Goal: Task Accomplishment & Management: Manage account settings

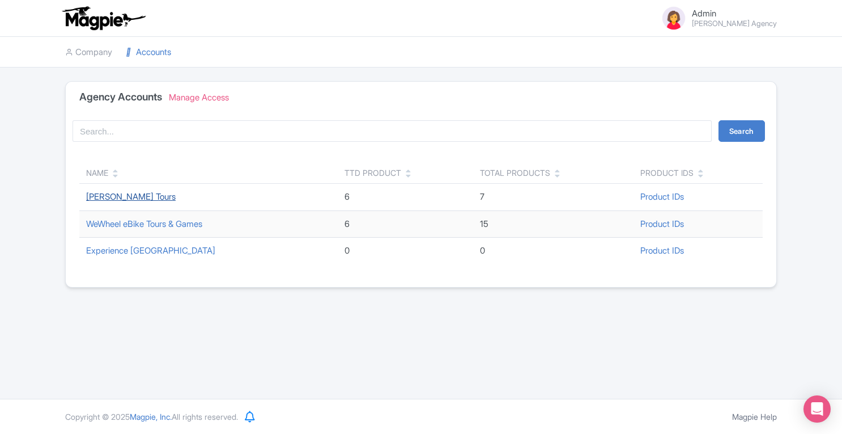
click at [122, 196] on link "[PERSON_NAME] Tours" at bounding box center [131, 196] width 90 height 11
click at [130, 250] on link "Experience Galway" at bounding box center [150, 250] width 129 height 11
click at [102, 55] on link "Company" at bounding box center [88, 52] width 47 height 31
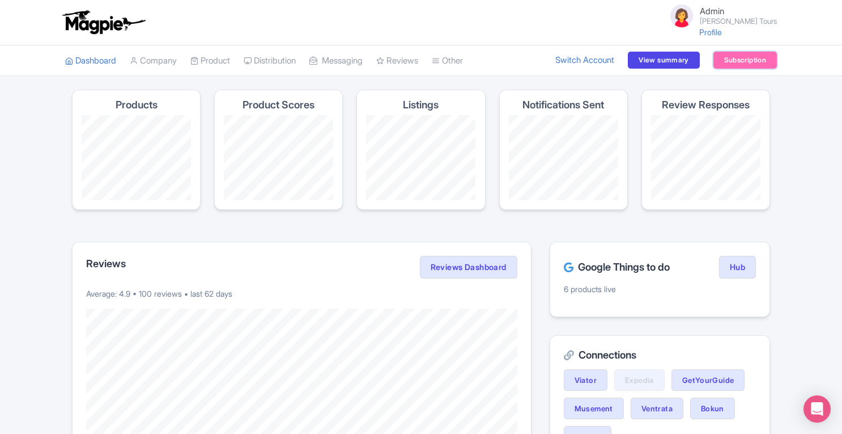
click at [739, 57] on link "Subscription" at bounding box center [745, 60] width 63 height 17
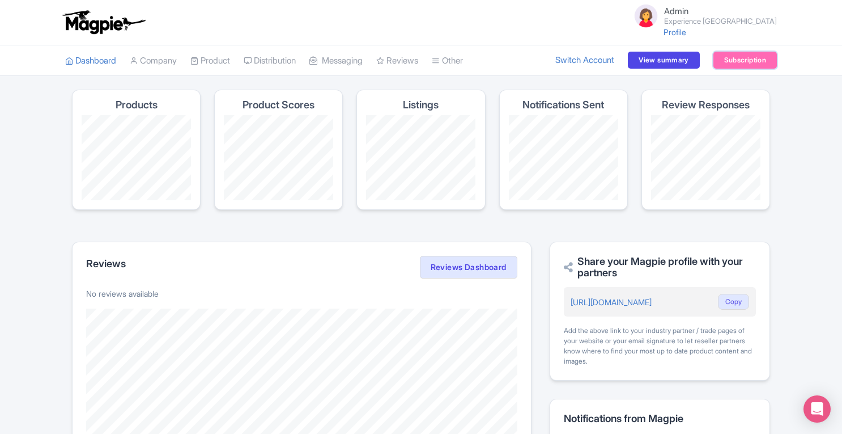
click at [733, 61] on link "Subscription" at bounding box center [745, 60] width 63 height 17
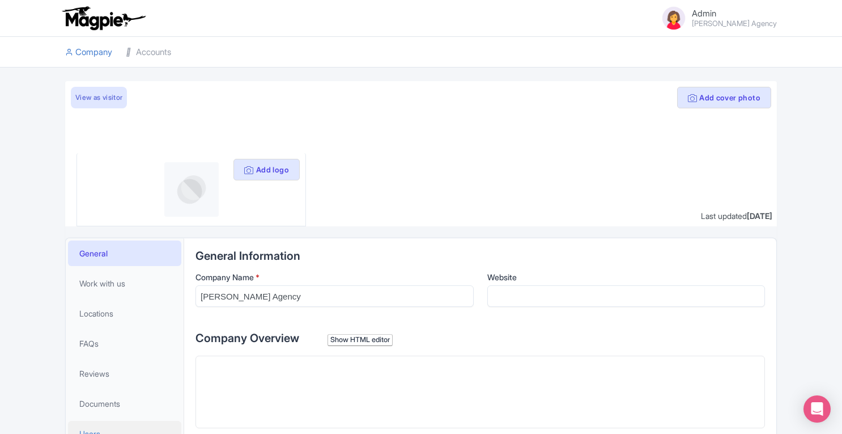
click at [102, 425] on link "Users" at bounding box center [124, 434] width 113 height 26
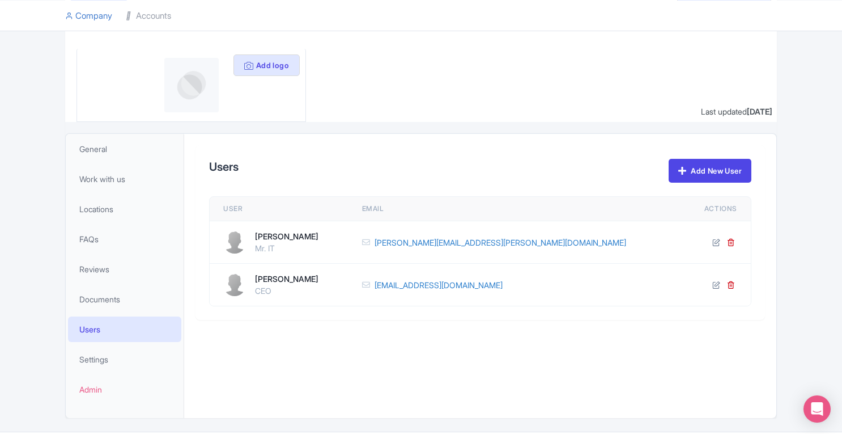
scroll to position [104, 0]
click at [150, 13] on link "Accounts" at bounding box center [148, 15] width 45 height 31
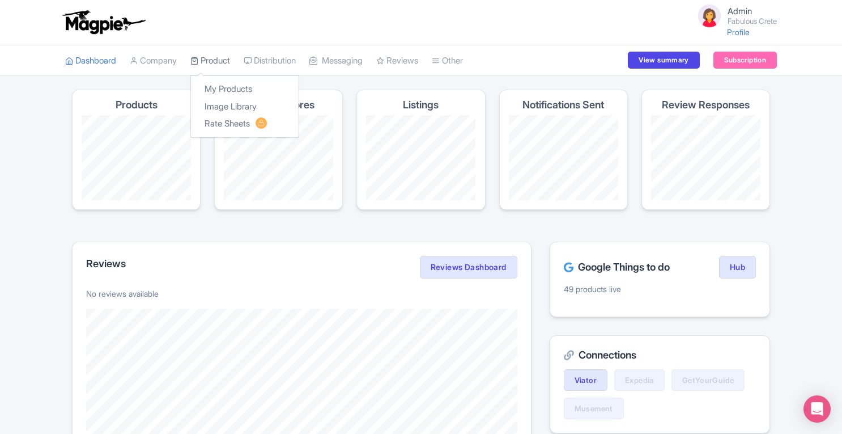
click at [229, 57] on link "Product" at bounding box center [210, 60] width 40 height 31
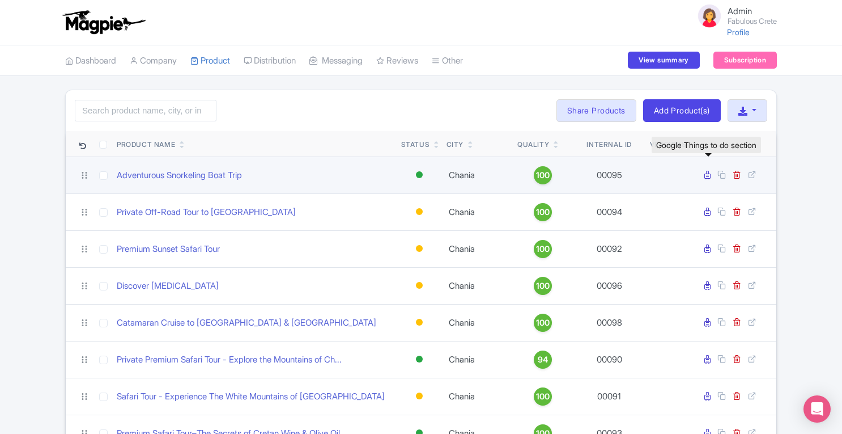
click at [709, 176] on icon at bounding box center [708, 175] width 6 height 9
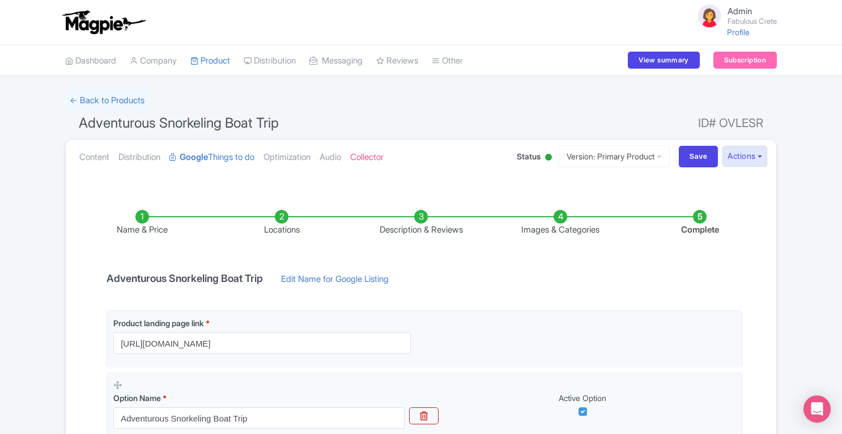
click at [282, 219] on li "Locations" at bounding box center [281, 223] width 139 height 27
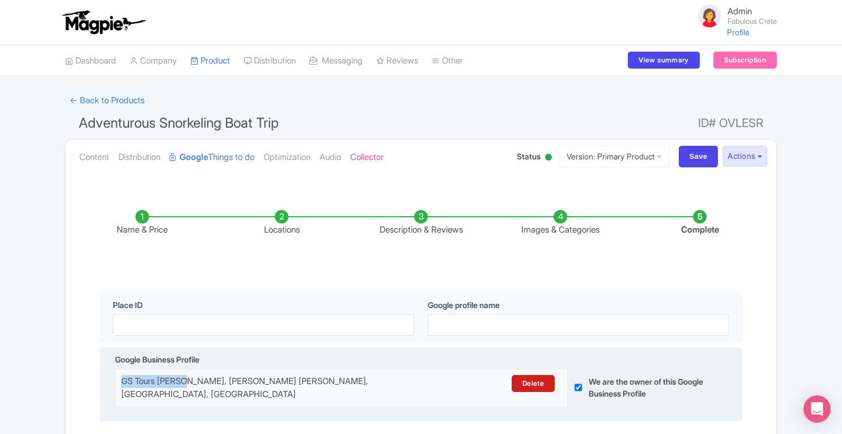
drag, startPoint x: 122, startPoint y: 383, endPoint x: 186, endPoint y: 384, distance: 63.5
click at [186, 384] on div "GS Tours Chania, Episkopou Chrisanthou Odos, Chania, Greece" at bounding box center [286, 388] width 330 height 26
copy div "GS Tours Chania"
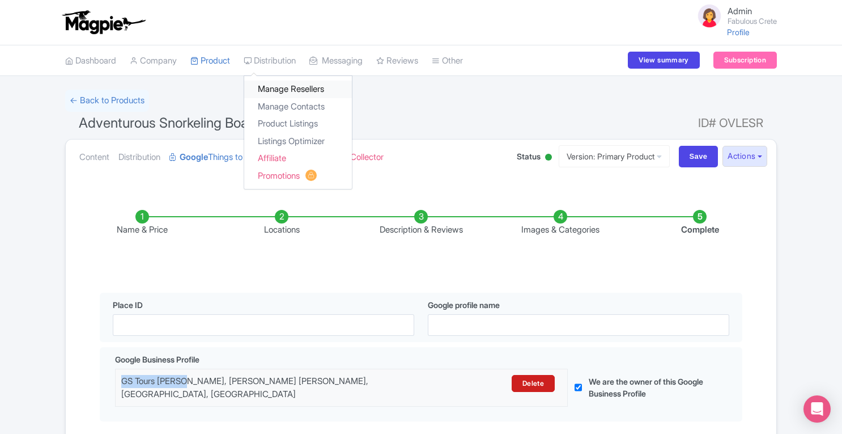
click at [279, 89] on link "Manage Resellers" at bounding box center [298, 89] width 108 height 18
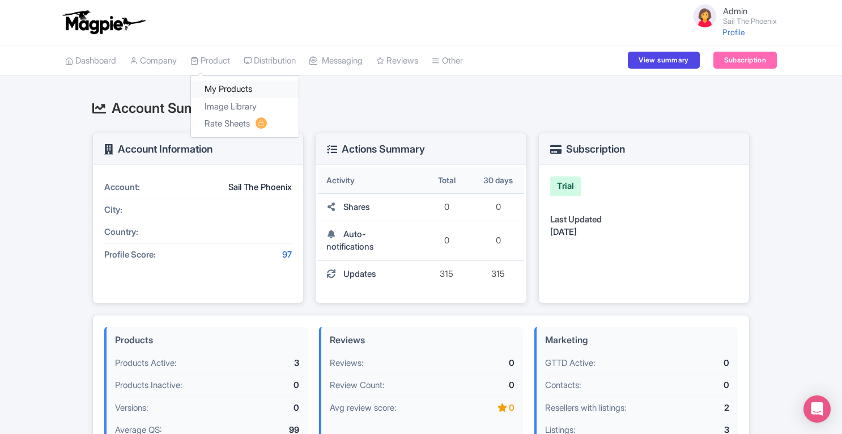
click at [228, 81] on link "My Products" at bounding box center [245, 89] width 108 height 18
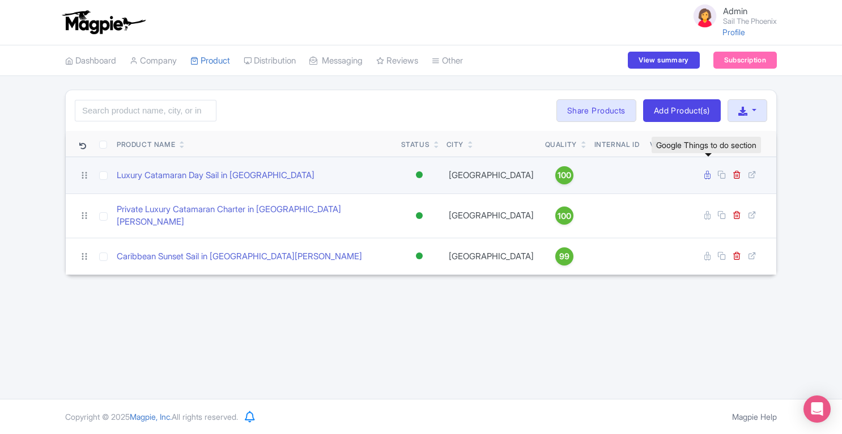
click at [710, 173] on icon at bounding box center [708, 175] width 6 height 9
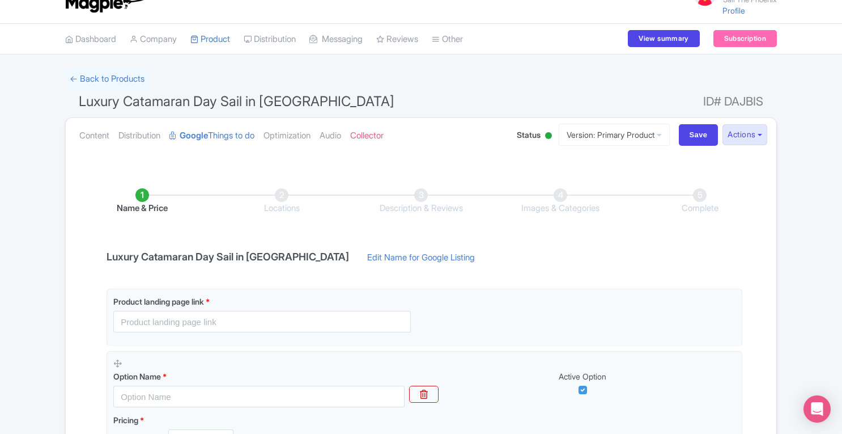
scroll to position [23, 0]
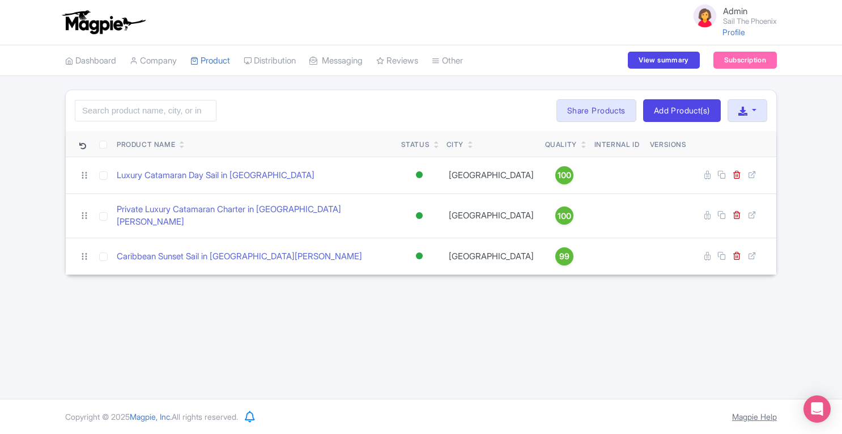
click at [741, 419] on link "Magpie Help" at bounding box center [754, 417] width 45 height 10
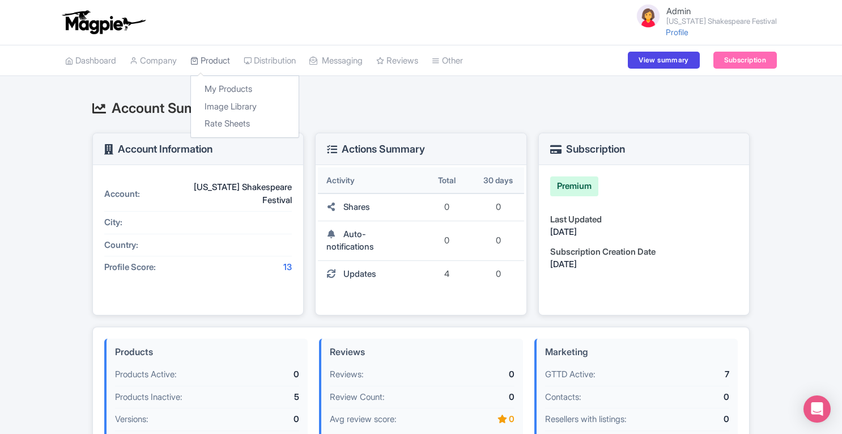
click at [222, 58] on link "Product" at bounding box center [210, 60] width 40 height 31
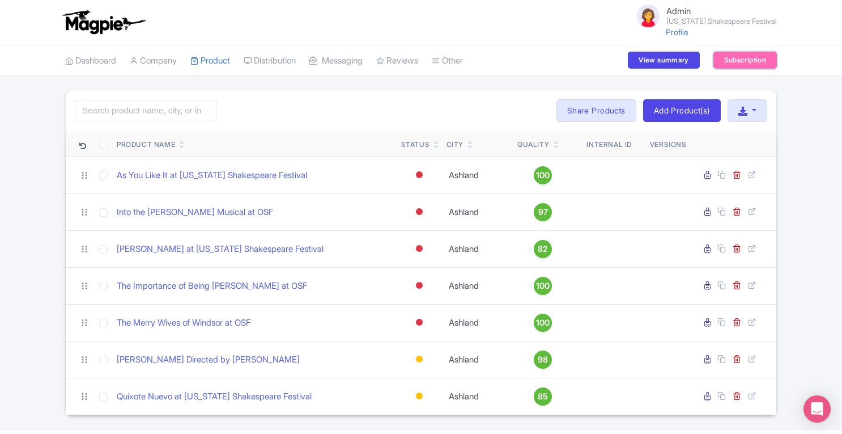
click at [735, 54] on link "Subscription" at bounding box center [745, 60] width 63 height 17
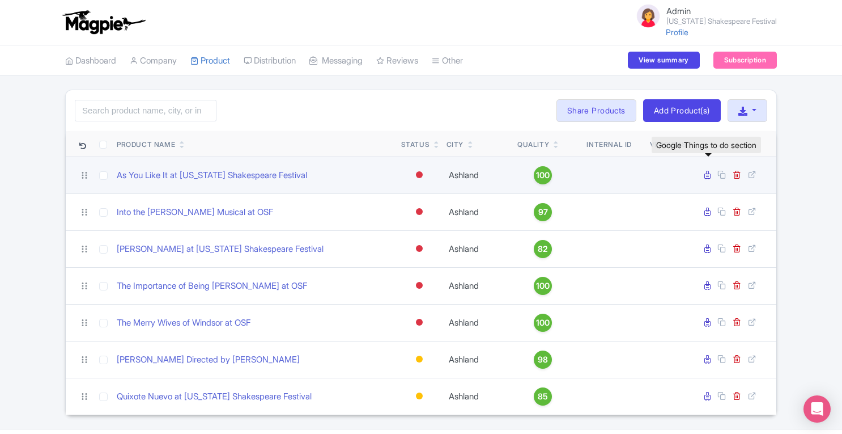
click at [709, 176] on icon at bounding box center [708, 175] width 6 height 9
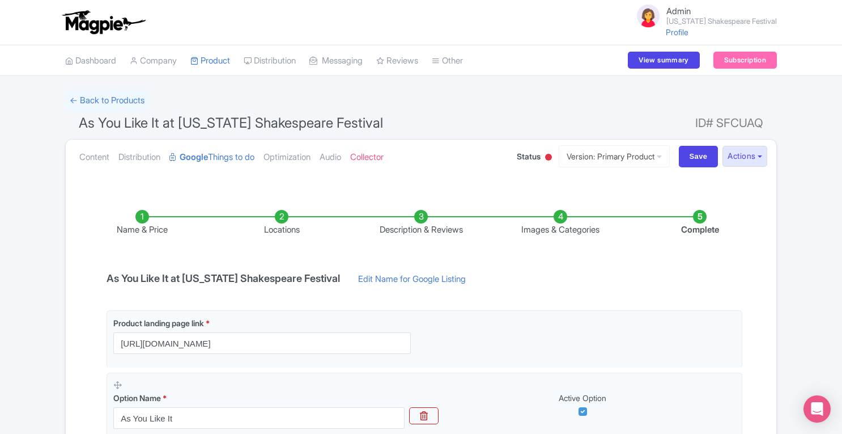
click at [286, 218] on li "Locations" at bounding box center [281, 223] width 139 height 27
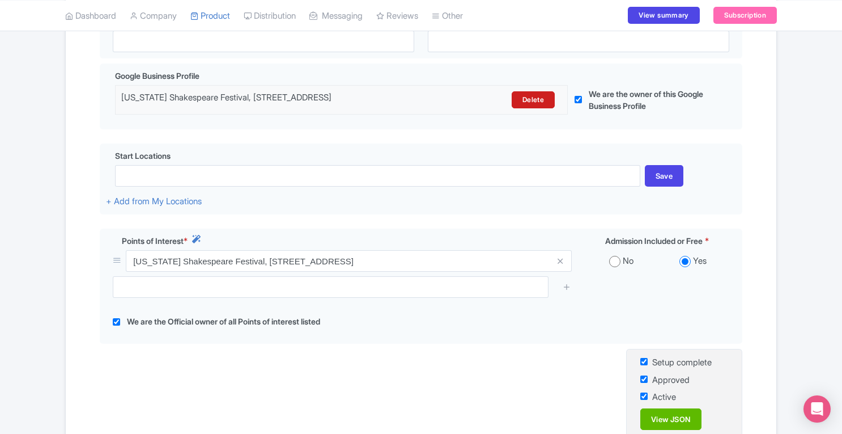
scroll to position [293, 0]
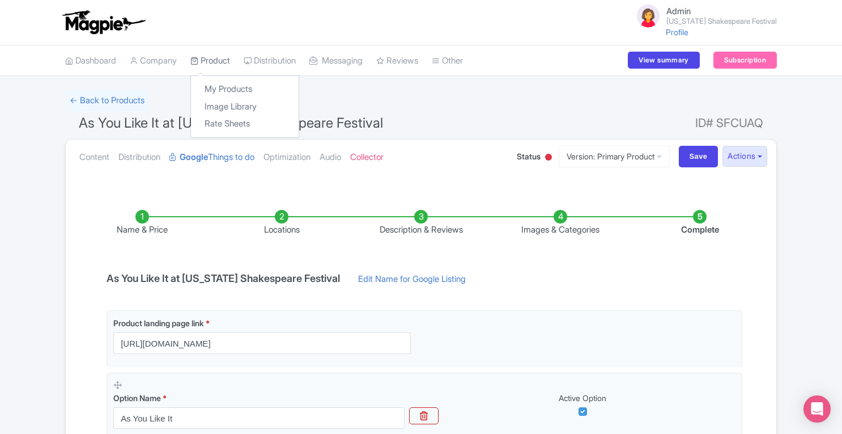
click at [227, 61] on link "Product" at bounding box center [210, 60] width 40 height 31
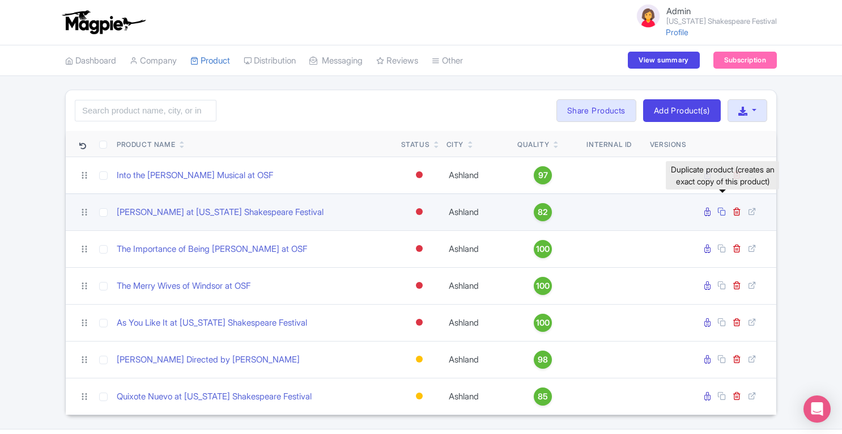
click at [723, 212] on icon at bounding box center [722, 211] width 9 height 9
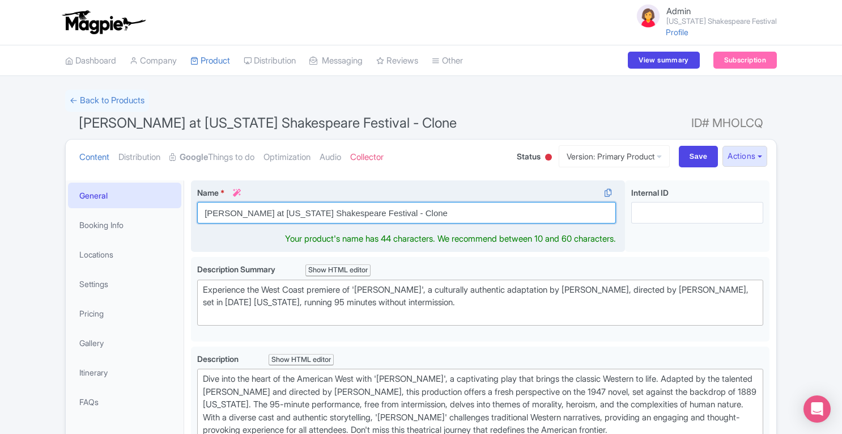
drag, startPoint x: 243, startPoint y: 210, endPoint x: 194, endPoint y: 211, distance: 48.2
click at [194, 211] on div "Name * i Shane at Oregon Shakespeare Festival - Clone Your product's name has 4…" at bounding box center [408, 216] width 434 height 72
drag, startPoint x: 320, startPoint y: 210, endPoint x: 412, endPoint y: 203, distance: 92.6
click at [412, 203] on input "Oregon Shakespeare Festival - Clone" at bounding box center [406, 213] width 419 height 22
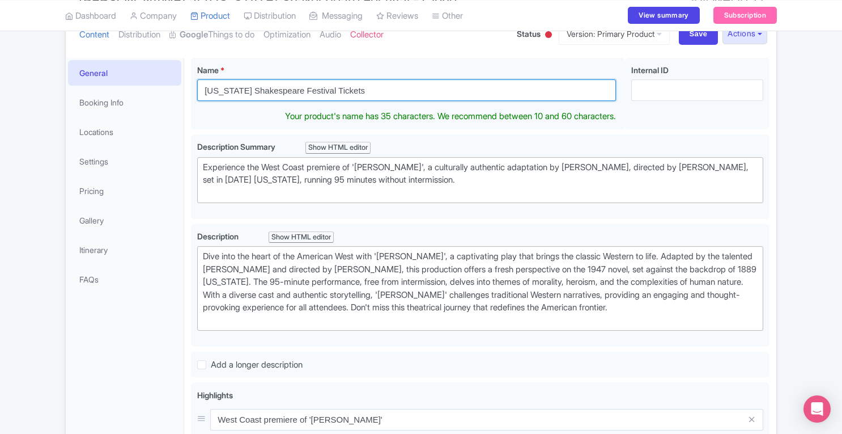
scroll to position [128, 0]
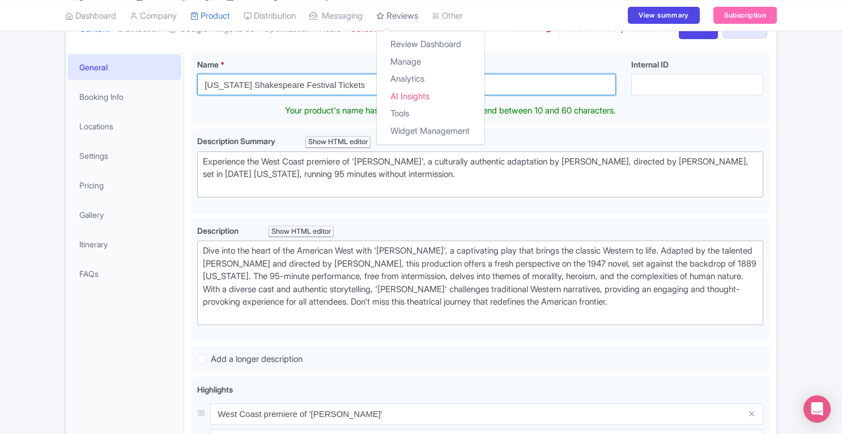
type input "[US_STATE] Shakespeare Festival Tickets"
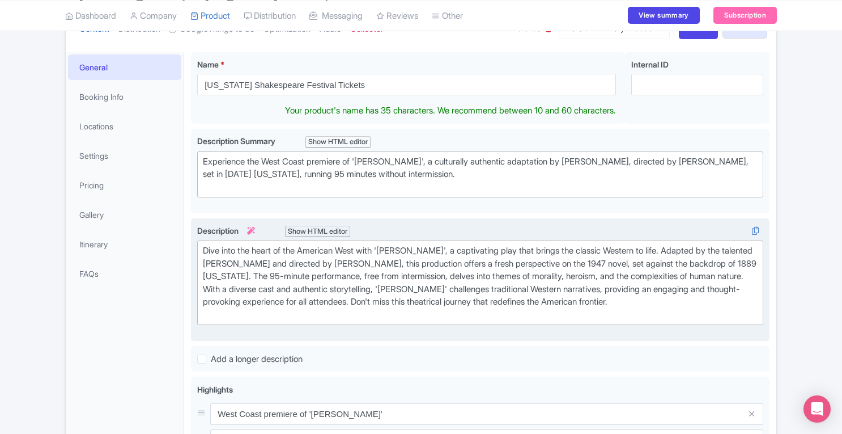
click at [339, 315] on div "Description i Show HTML editor Bold Italic Strikethrough Link Heading Quote Cod…" at bounding box center [480, 279] width 566 height 110
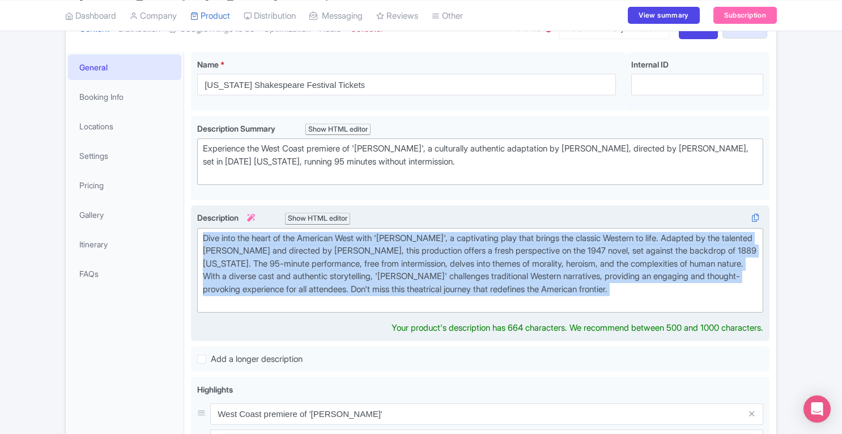
paste trix-editor "The [US_STATE] Shakespeare Festival (OSF) was founded in [DATE] in [GEOGRAPHIC_…"
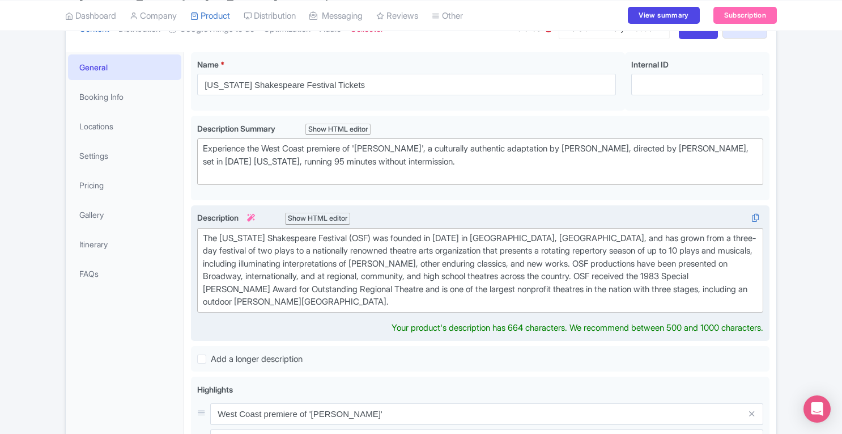
type trix-editor "<div>The Oregon Shakespeare Festival (OSF) was founded in 1935 in Ashland, OR, …"
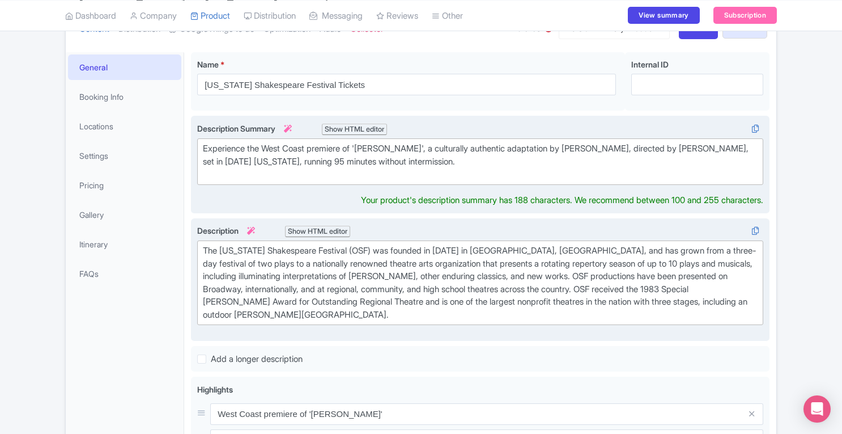
scroll to position [141, 0]
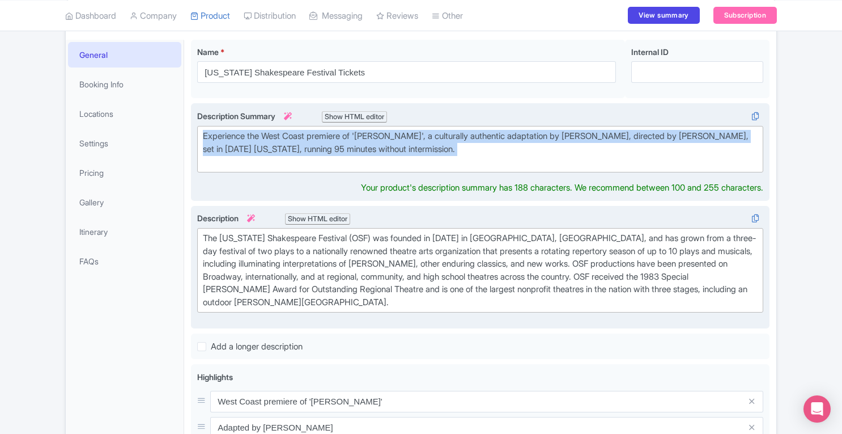
drag, startPoint x: 408, startPoint y: 164, endPoint x: 194, endPoint y: 137, distance: 215.3
click at [194, 137] on div "Experience the West Coast premiere of 'Shane', a culturally authentic adaptatio…" at bounding box center [480, 151] width 579 height 97
type trix-editor "<div>Experience the West Coast premiere of 'Shane', a culturally authentic adap…"
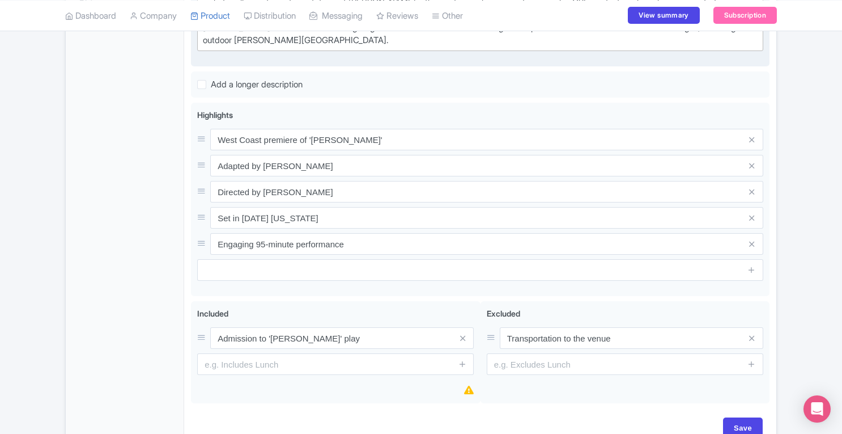
scroll to position [405, 0]
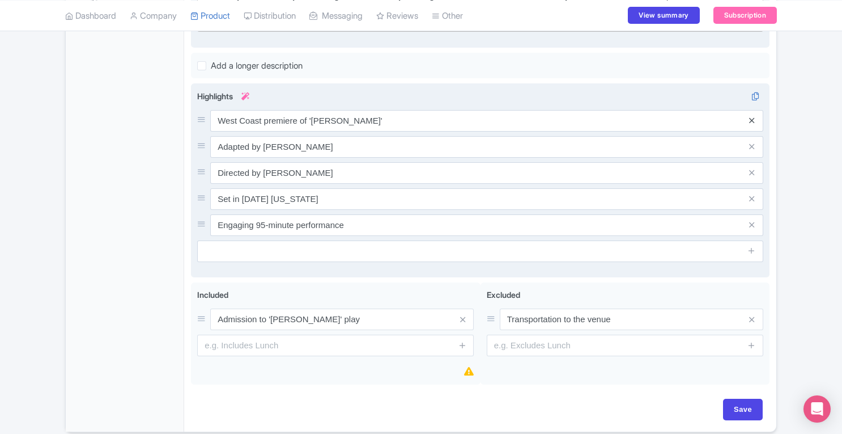
click at [753, 130] on div "West Coast premiere of 'Shane' Adapted by Karen Zacarías Directed by Blake Robi…" at bounding box center [480, 173] width 566 height 126
click at [754, 116] on icon at bounding box center [751, 120] width 5 height 9
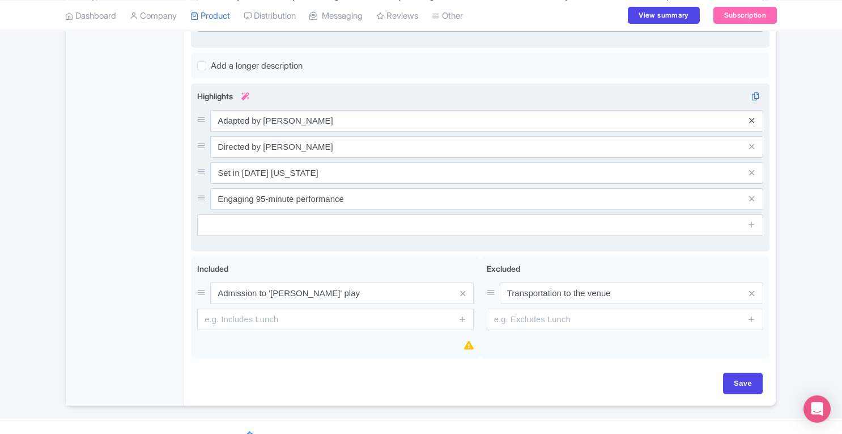
click at [754, 116] on icon at bounding box center [751, 120] width 5 height 9
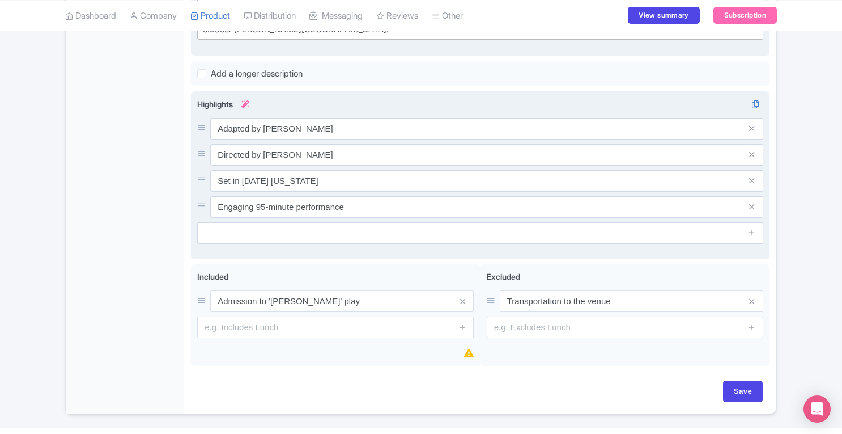
click at [754, 144] on span at bounding box center [752, 155] width 23 height 22
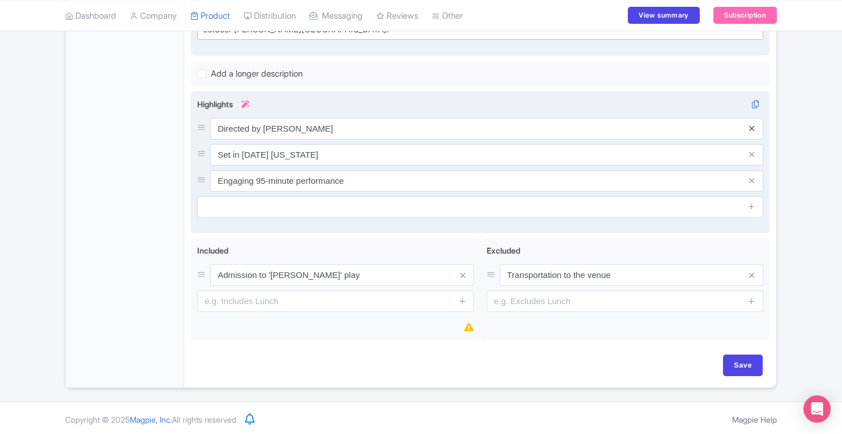
click at [753, 128] on icon at bounding box center [751, 128] width 5 height 9
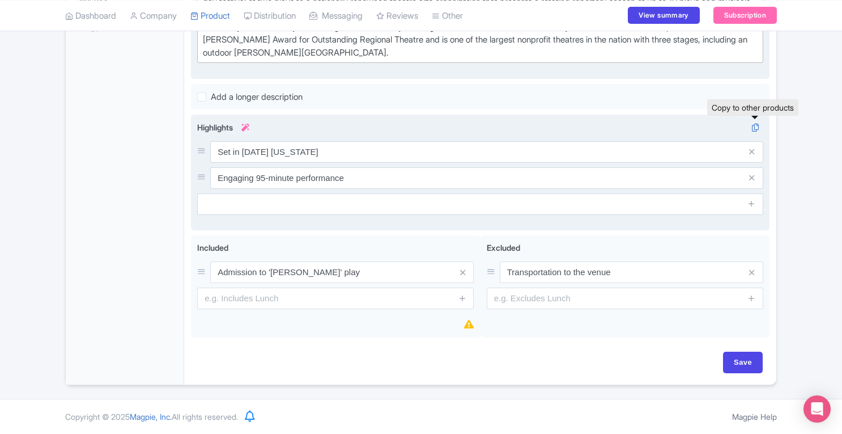
scroll to position [371, 0]
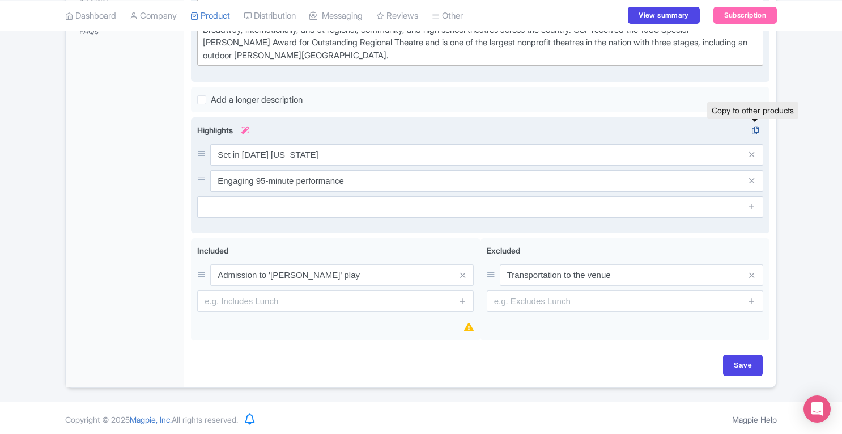
click at [753, 128] on icon at bounding box center [756, 130] width 16 height 10
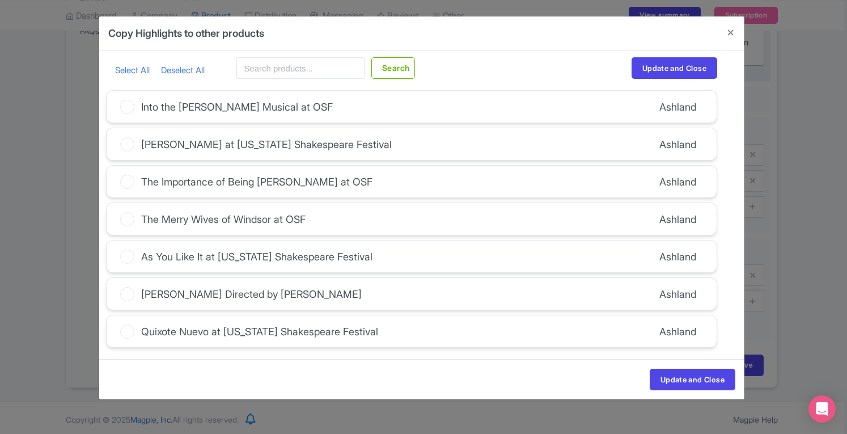
click at [795, 113] on div "Copy Highlights to other products general parent_content Highlights * West Coas…" at bounding box center [423, 217] width 847 height 434
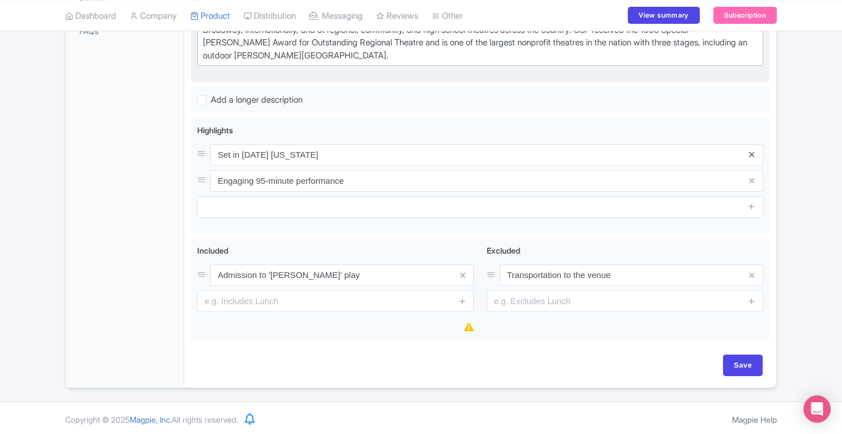
click at [753, 154] on icon at bounding box center [751, 154] width 5 height 9
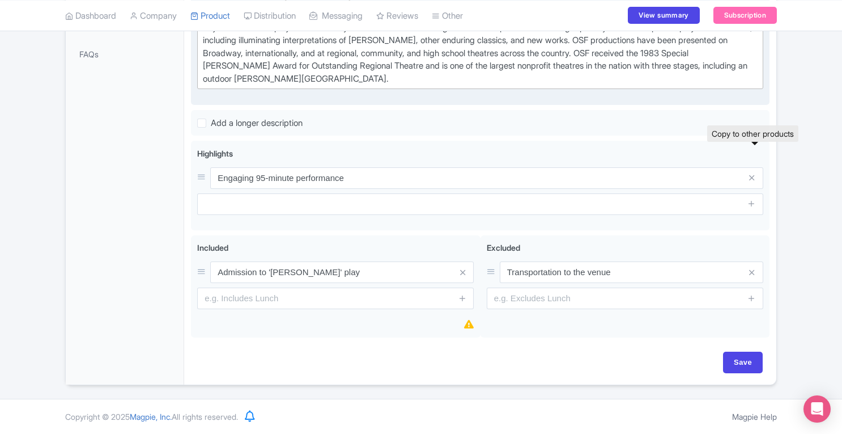
scroll to position [345, 0]
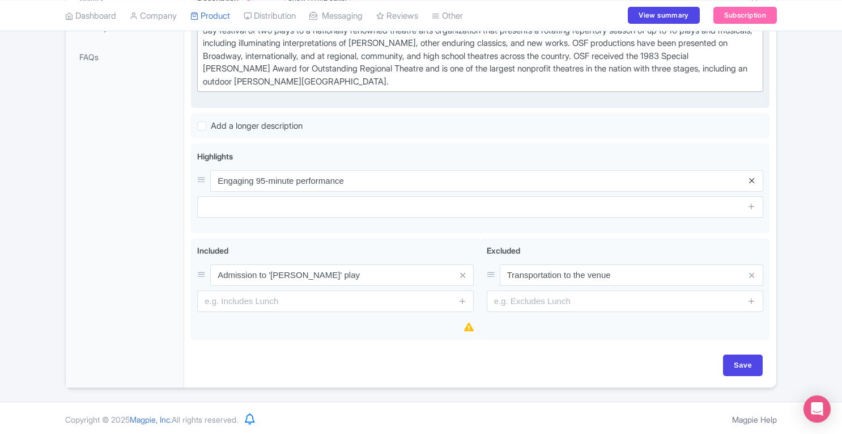
click at [752, 179] on icon at bounding box center [751, 180] width 5 height 9
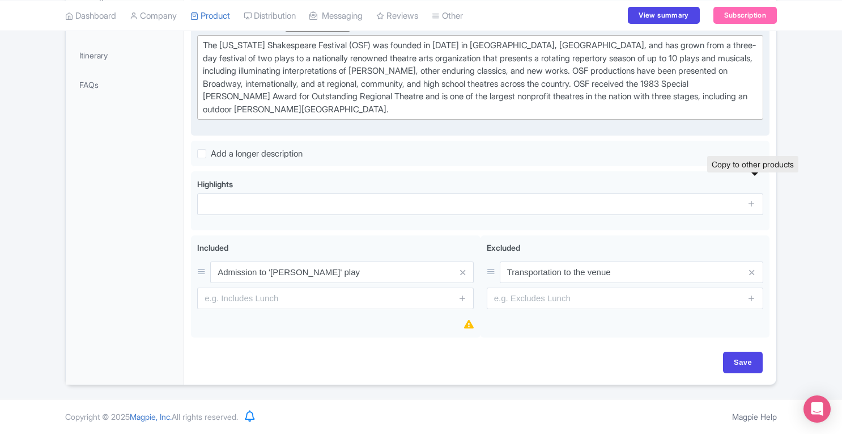
scroll to position [314, 0]
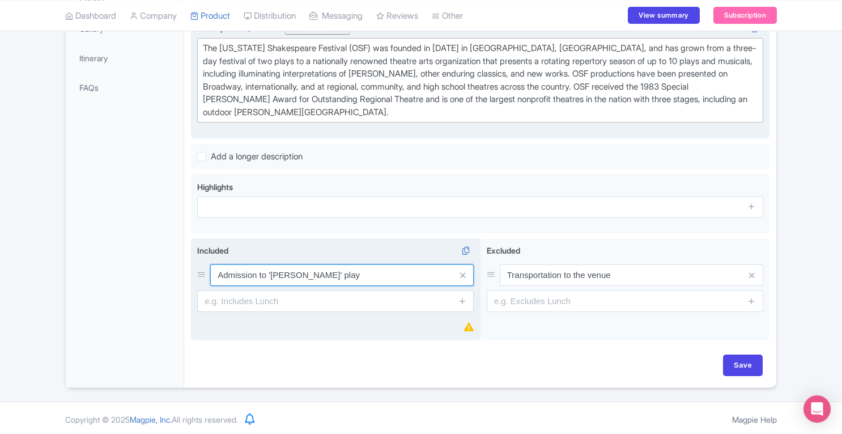
drag, startPoint x: 268, startPoint y: 272, endPoint x: 355, endPoint y: 274, distance: 86.8
click at [355, 274] on input "Admission to 'Shane' play" at bounding box center [342, 275] width 264 height 22
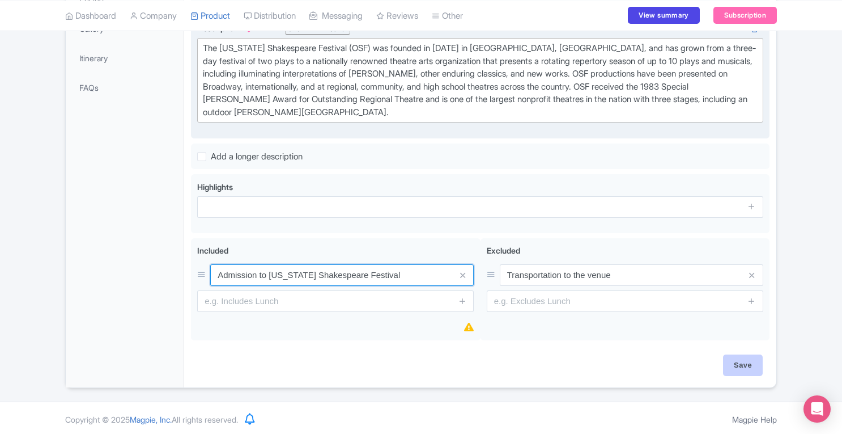
type input "Admission to [US_STATE] Shakespeare Festival"
click at [749, 367] on input "Save" at bounding box center [743, 365] width 40 height 22
type input "Saving..."
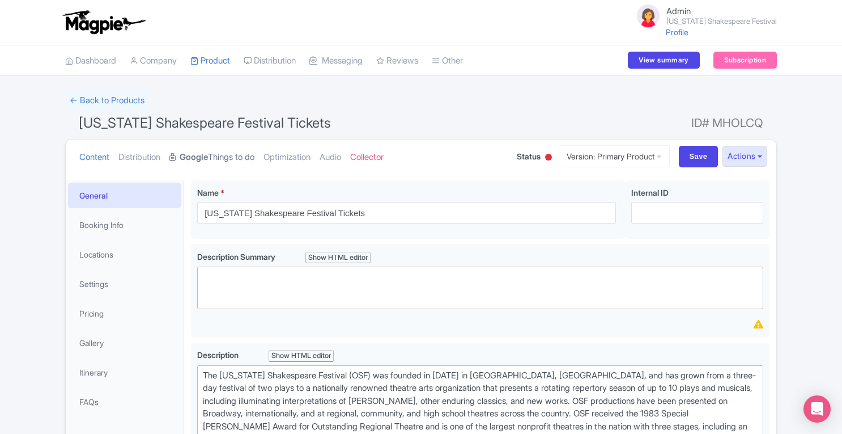
click at [231, 154] on link "Google Things to do" at bounding box center [211, 157] width 85 height 36
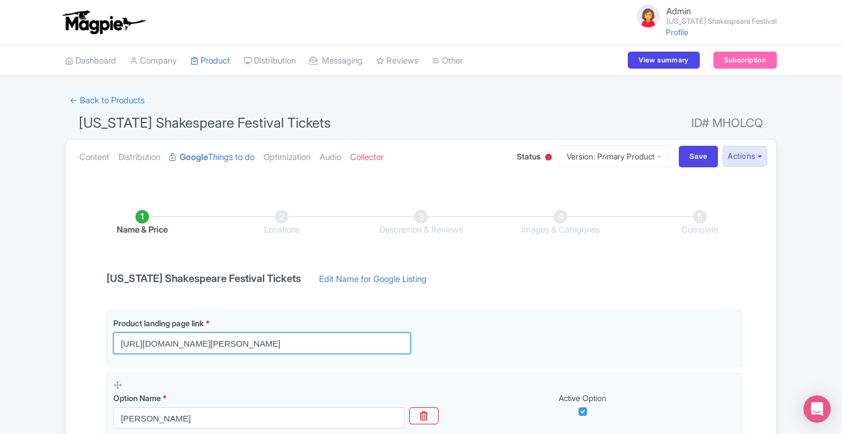
drag, startPoint x: 343, startPoint y: 346, endPoint x: 20, endPoint y: 342, distance: 323.1
click at [20, 342] on div "Success Product updated successfully ← Back to Products [US_STATE] Shakespeare …" at bounding box center [421, 371] width 842 height 562
paste input "en/season.aspx?utm_campaign=25v26&utm_content=variant_26"
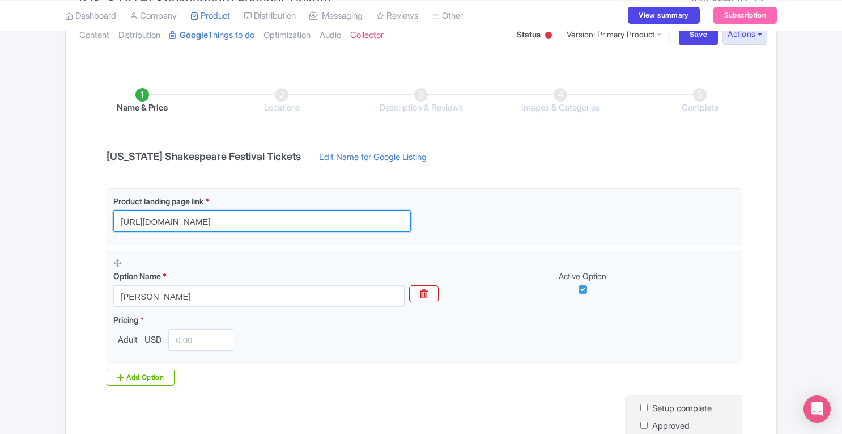
scroll to position [155, 0]
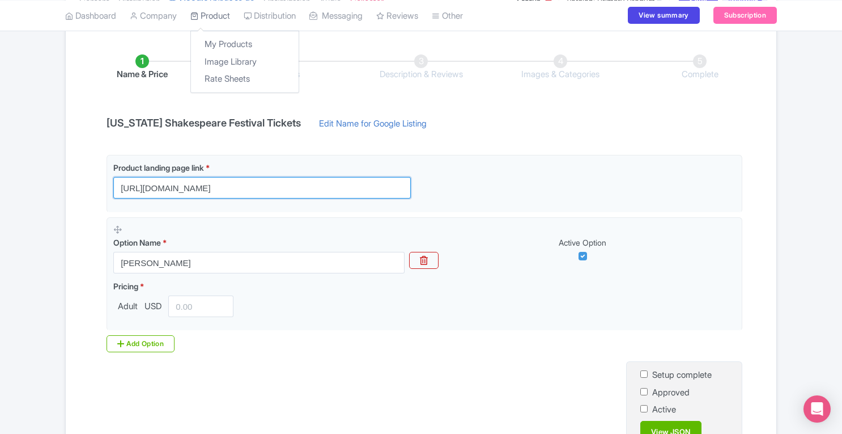
type input "[URL][DOMAIN_NAME]"
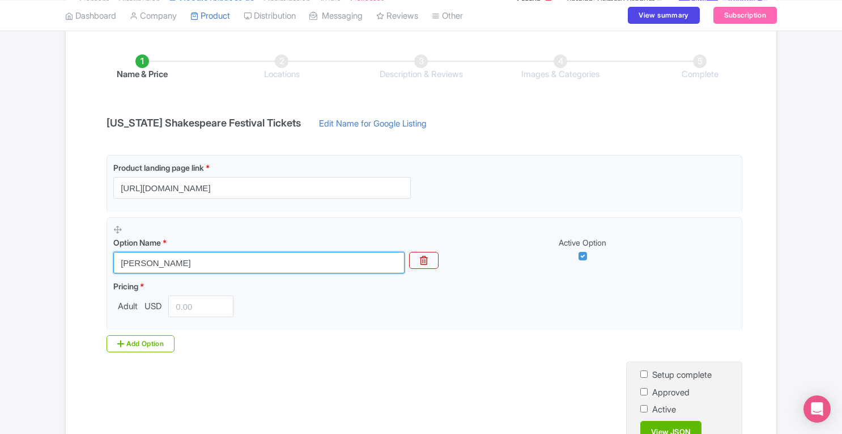
drag, startPoint x: 155, startPoint y: 257, endPoint x: 52, endPoint y: 269, distance: 104.5
click at [52, 269] on div "Success Product updated successfully ← Back to Products [US_STATE] Shakespeare …" at bounding box center [421, 215] width 842 height 562
type input "[PERSON_NAME]"
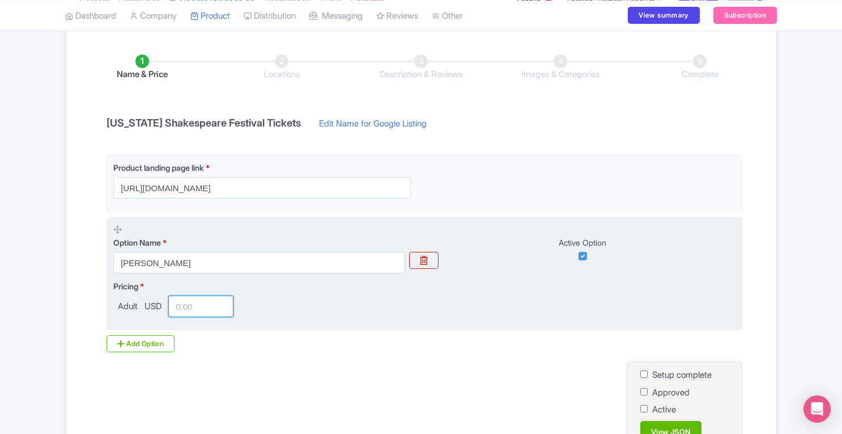
click at [193, 311] on input "number" at bounding box center [200, 306] width 65 height 22
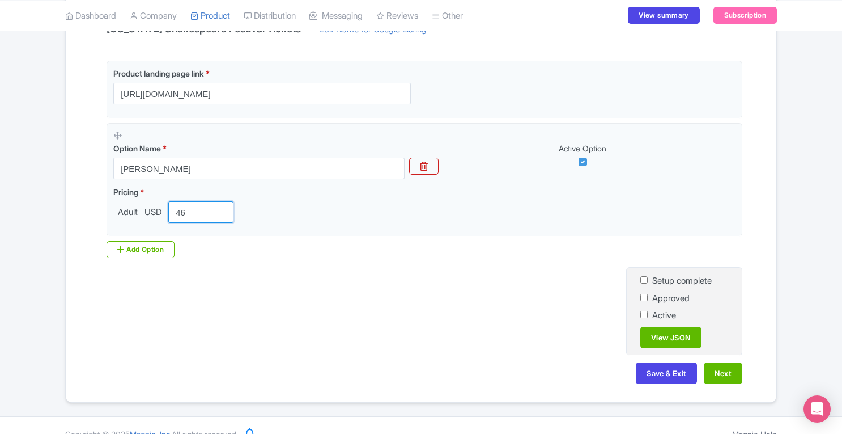
scroll to position [263, 0]
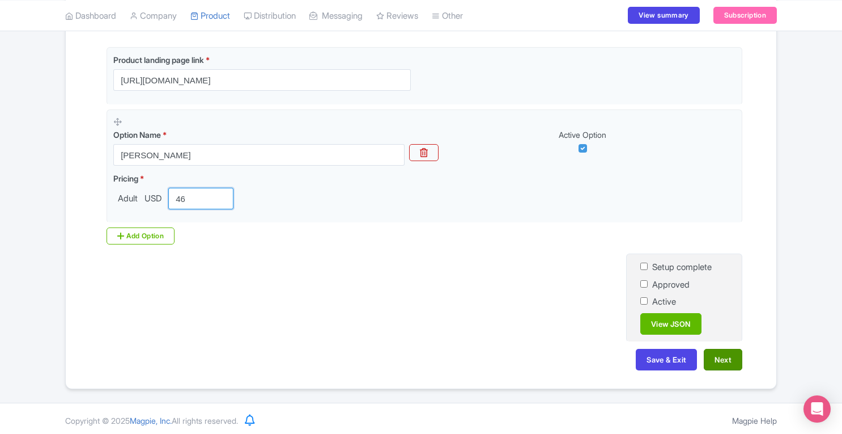
type input "46"
click at [722, 358] on button "Next" at bounding box center [723, 360] width 39 height 22
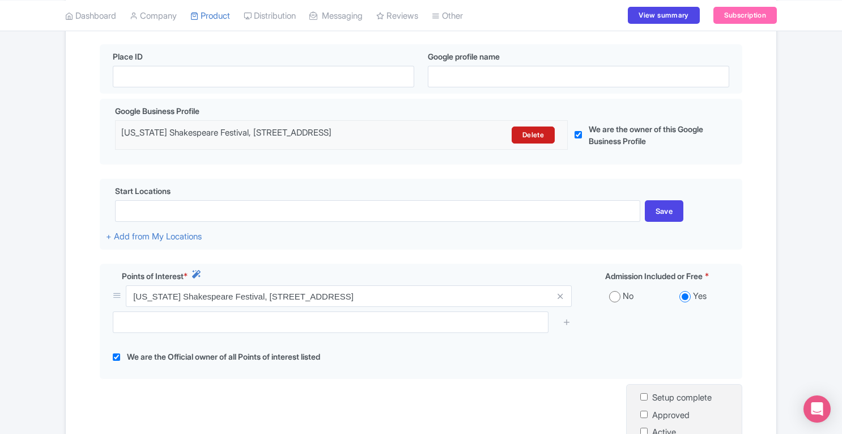
scroll to position [251, 0]
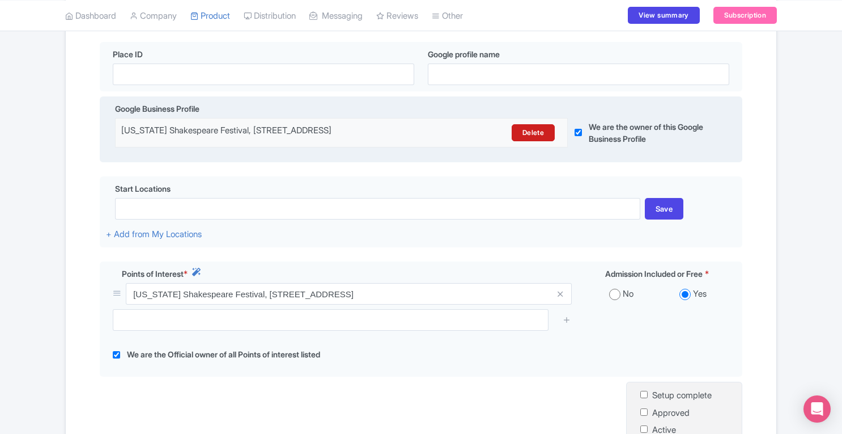
click at [578, 134] on input "checkbox" at bounding box center [578, 132] width 7 height 29
checkbox input "false"
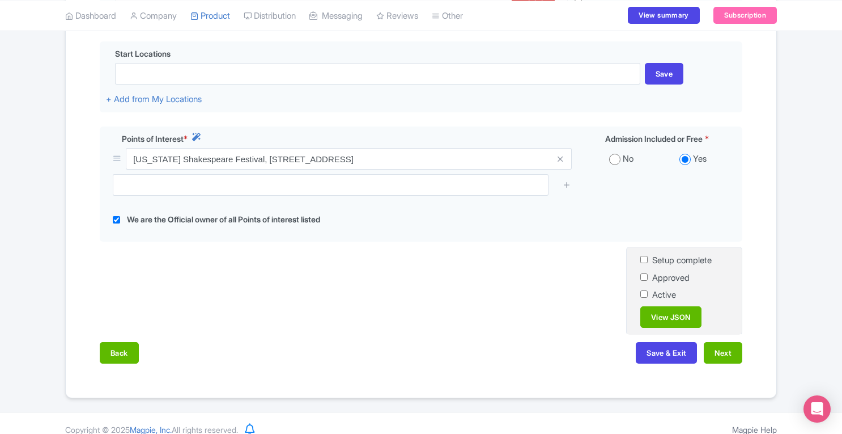
scroll to position [397, 0]
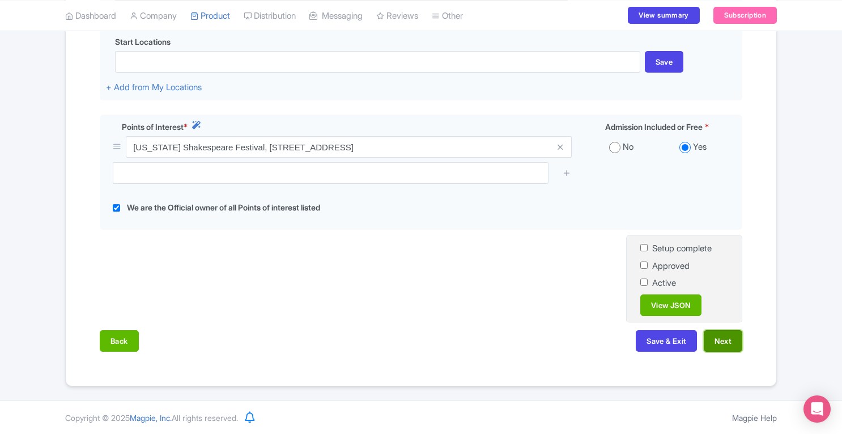
click at [730, 346] on button "Next" at bounding box center [723, 341] width 39 height 22
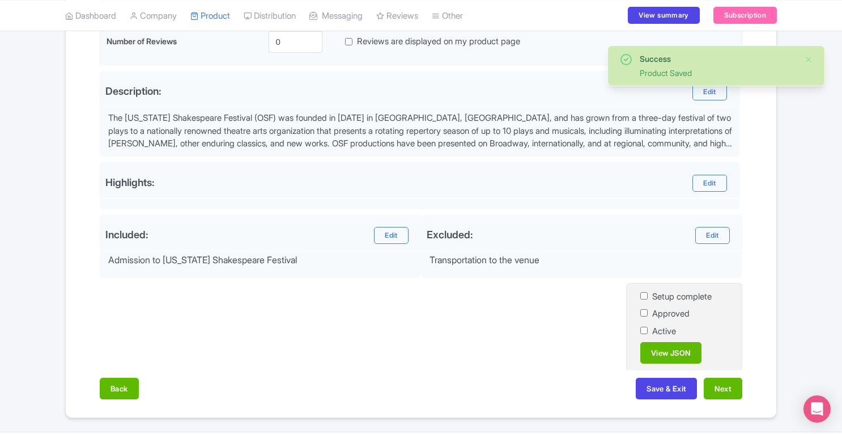
scroll to position [343, 0]
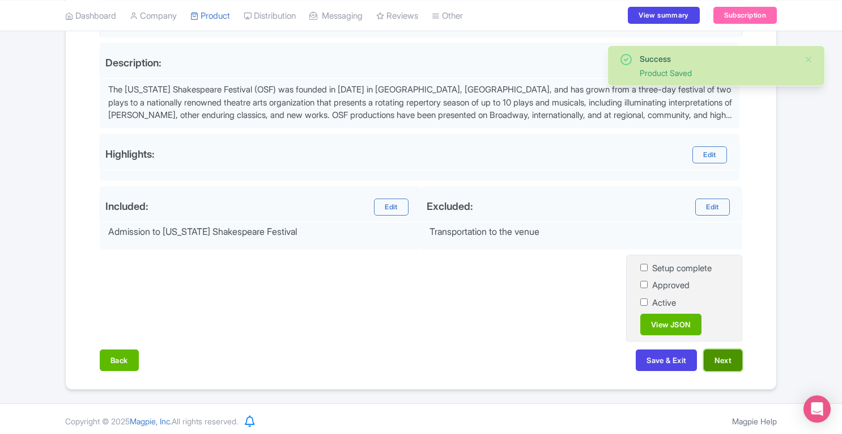
click at [738, 359] on button "Next" at bounding box center [723, 360] width 39 height 22
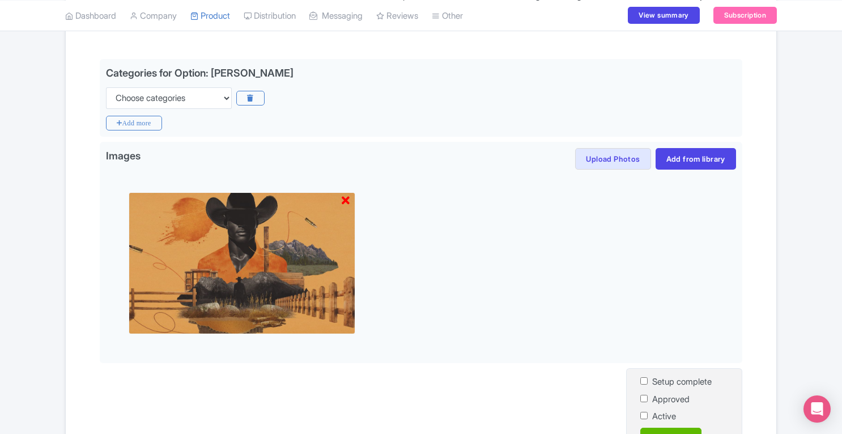
scroll to position [223, 0]
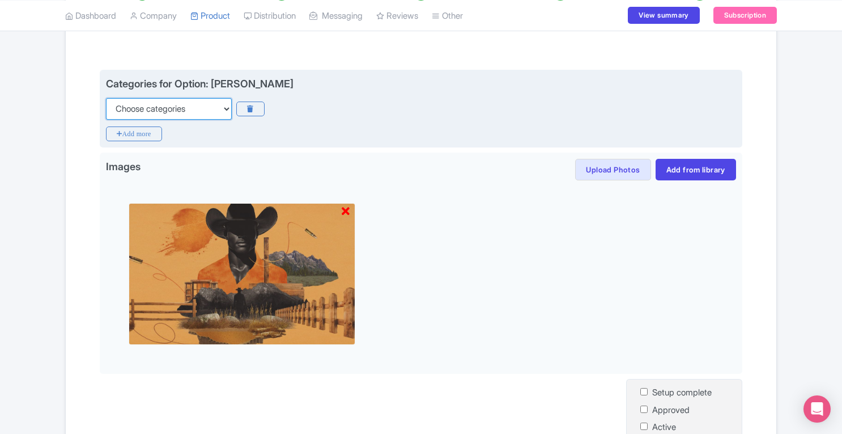
click at [213, 105] on select "Choose categories Adults Only Animals Audio Guide Beaches Bike Tours Boat Tours…" at bounding box center [169, 109] width 126 height 22
select select "self-guided"
click at [299, 137] on div "Categories for Option: Julius Ceaser Choose categories Adults Only Animals Audi…" at bounding box center [421, 109] width 643 height 78
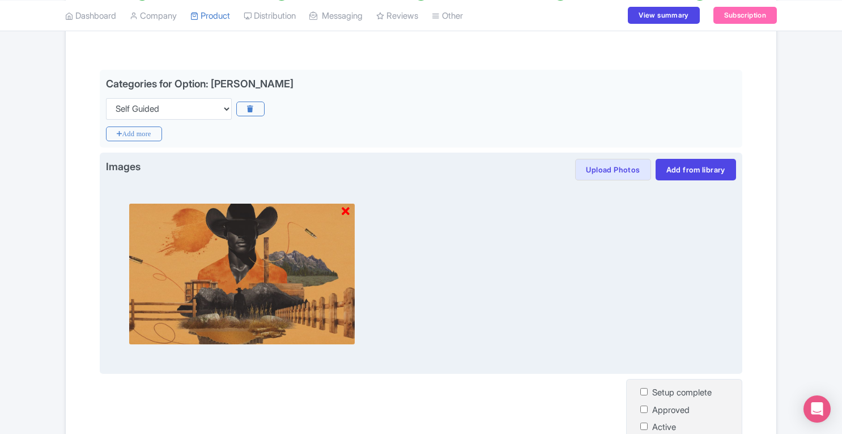
click at [345, 209] on icon at bounding box center [346, 211] width 8 height 11
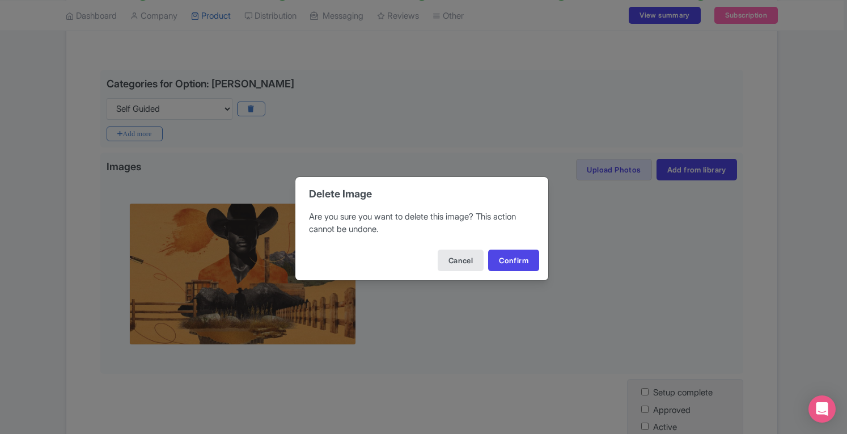
click at [565, 269] on div "Delete Image Are you sure you want to delete this image? This action cannot be …" at bounding box center [423, 217] width 847 height 434
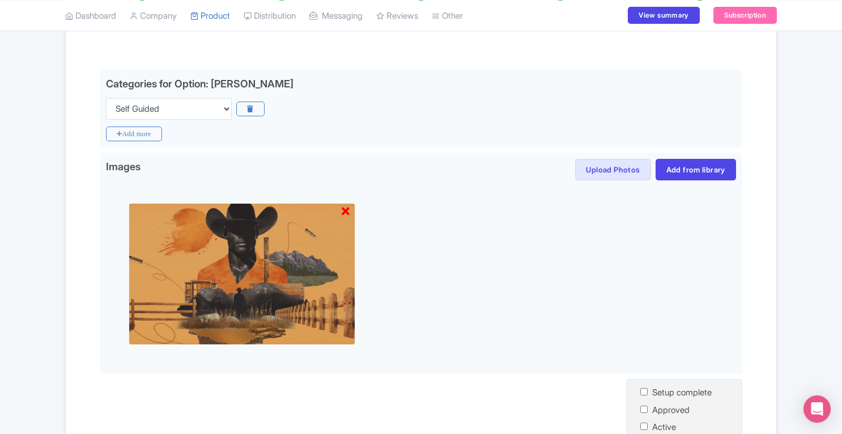
scroll to position [348, 0]
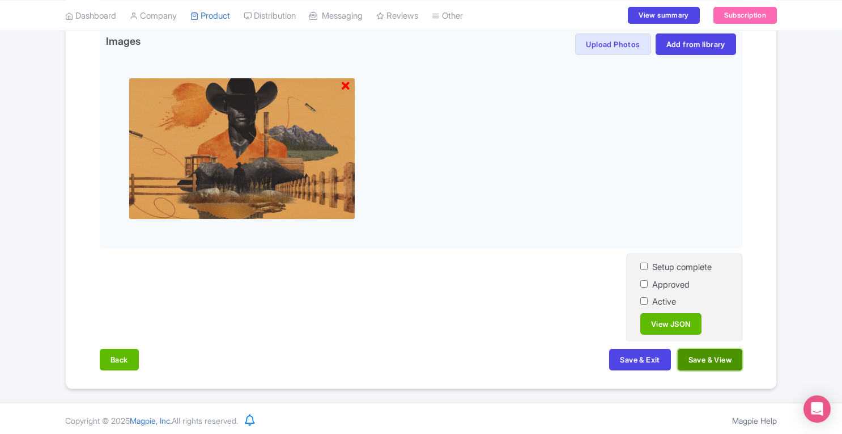
click at [705, 360] on button "Save & View" at bounding box center [710, 360] width 65 height 22
